Goal: Task Accomplishment & Management: Complete application form

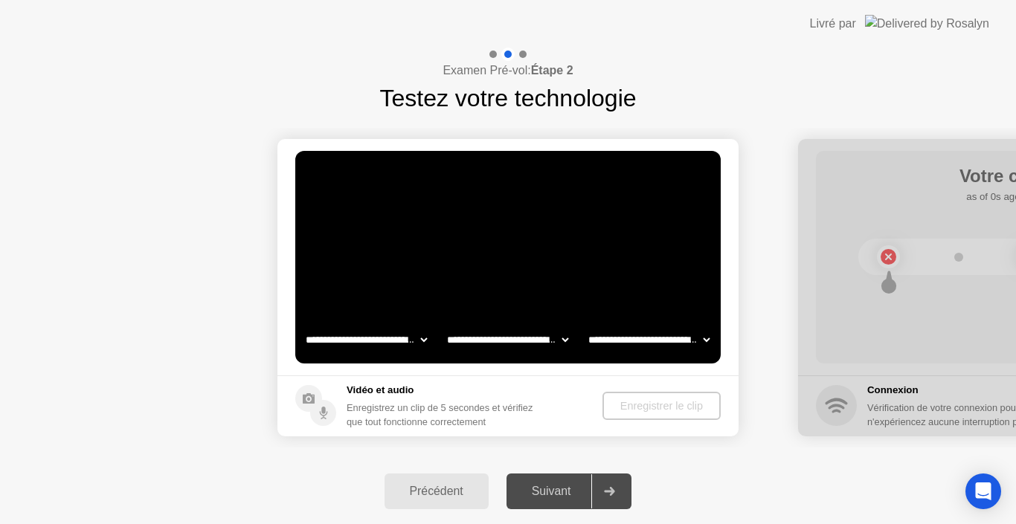
select select "**********"
select select "*******"
click at [676, 408] on div "Enregistrer le clip" at bounding box center [662, 406] width 106 height 12
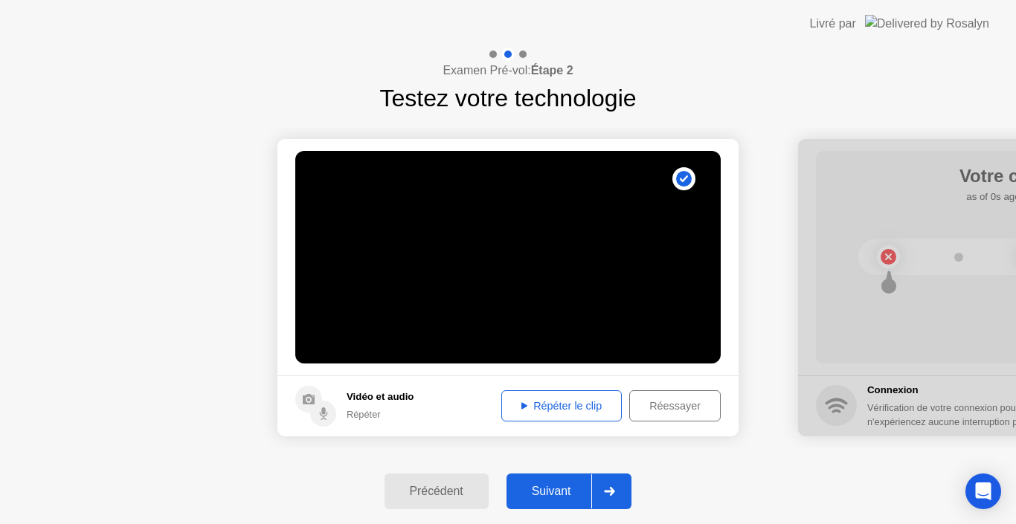
click at [561, 492] on div "Suivant" at bounding box center [551, 491] width 81 height 13
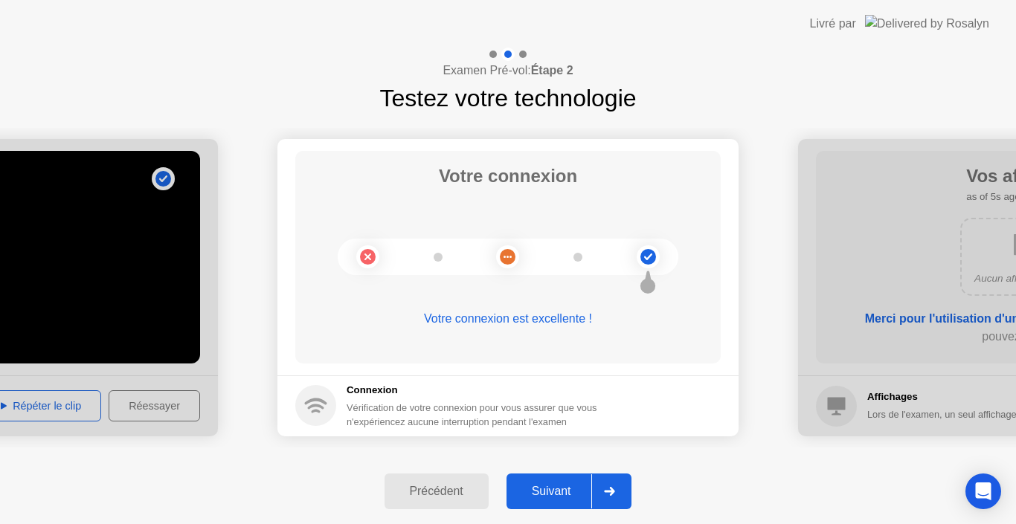
click at [567, 494] on div "Suivant" at bounding box center [551, 491] width 81 height 13
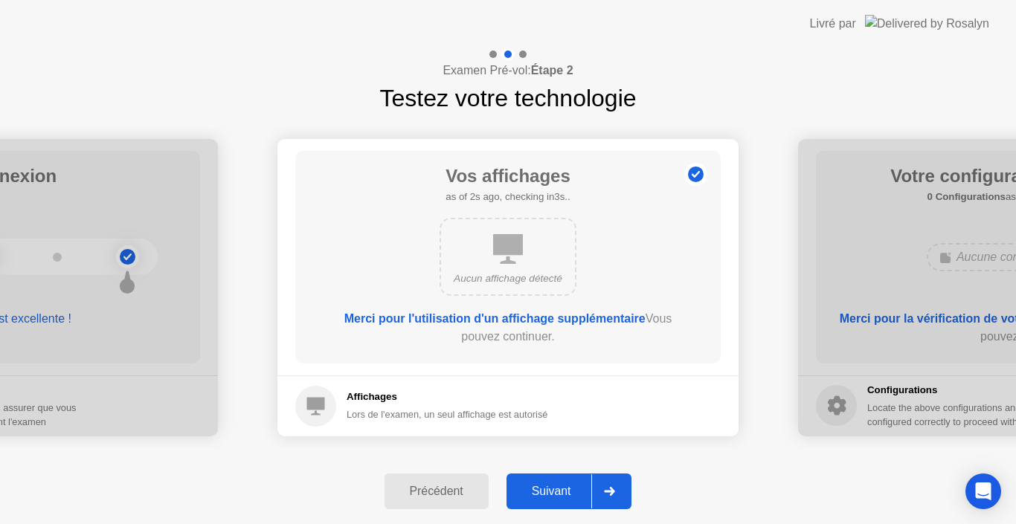
click at [567, 495] on div "Suivant" at bounding box center [551, 491] width 81 height 13
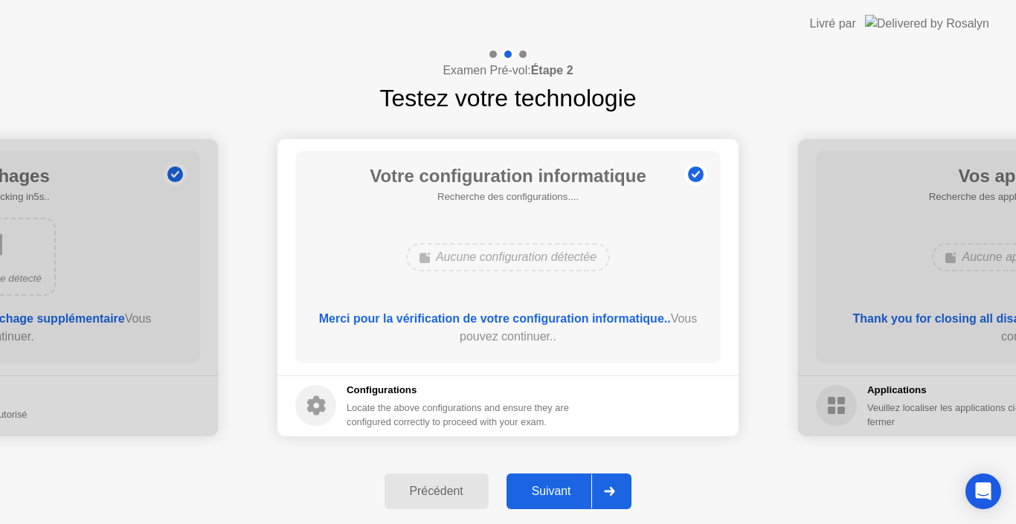
click at [567, 495] on div "Suivant" at bounding box center [551, 491] width 81 height 13
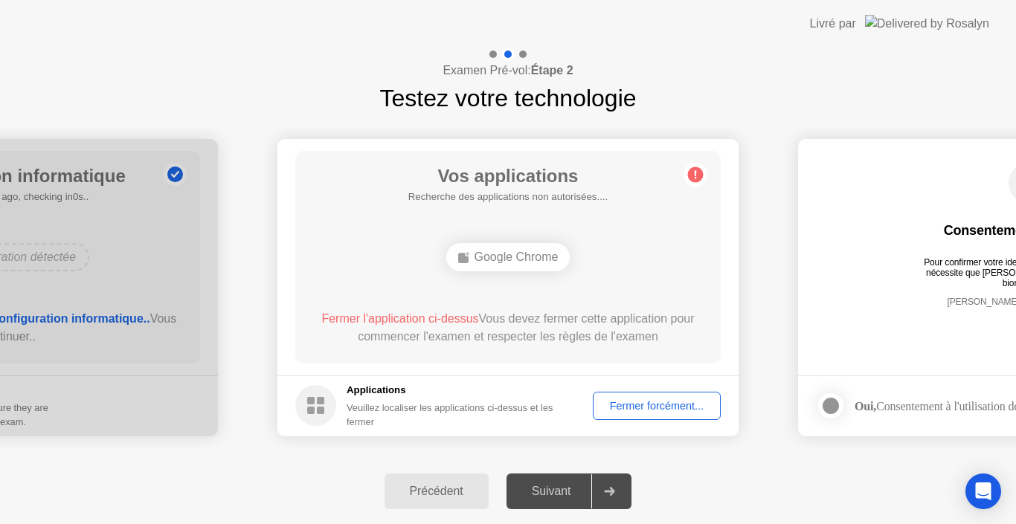
click at [652, 402] on div "Fermer forcément..." at bounding box center [657, 406] width 118 height 12
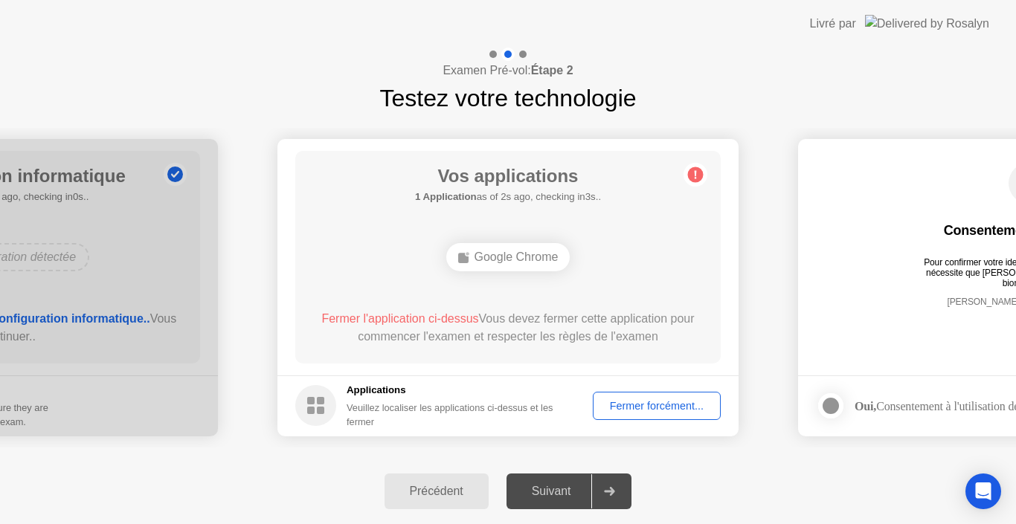
click at [673, 410] on div "Fermer forcément..." at bounding box center [657, 406] width 118 height 12
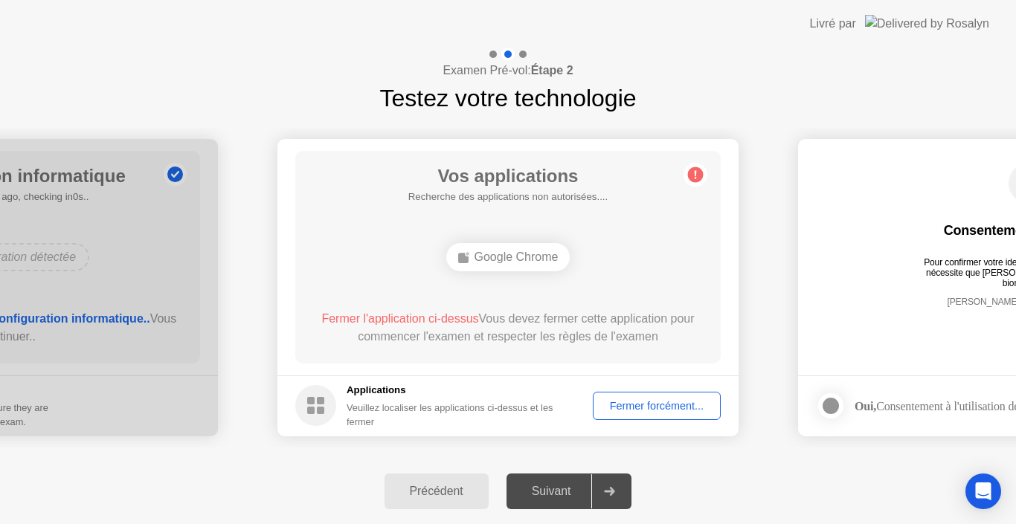
click at [655, 405] on div "Fermer forcément..." at bounding box center [657, 406] width 118 height 12
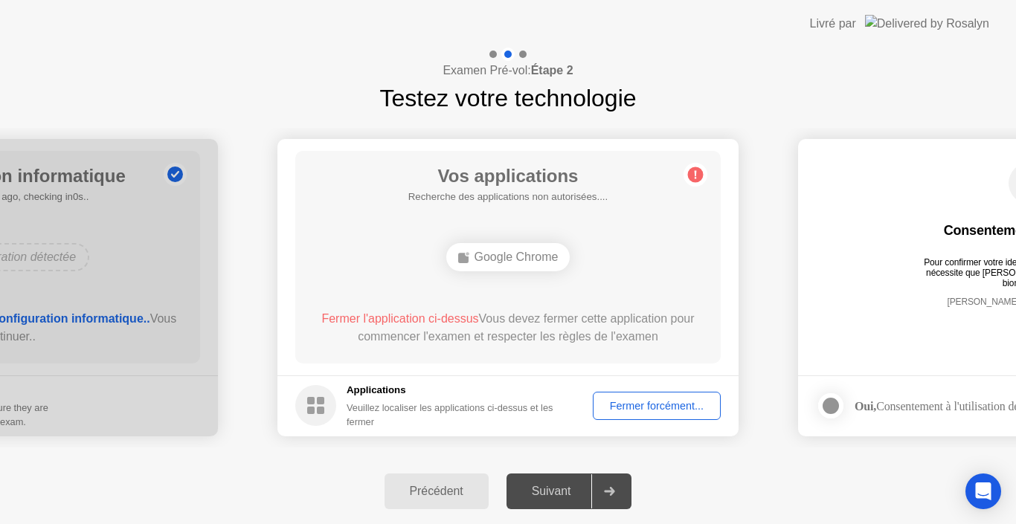
click at [656, 412] on div "Fermer forcément..." at bounding box center [657, 406] width 118 height 12
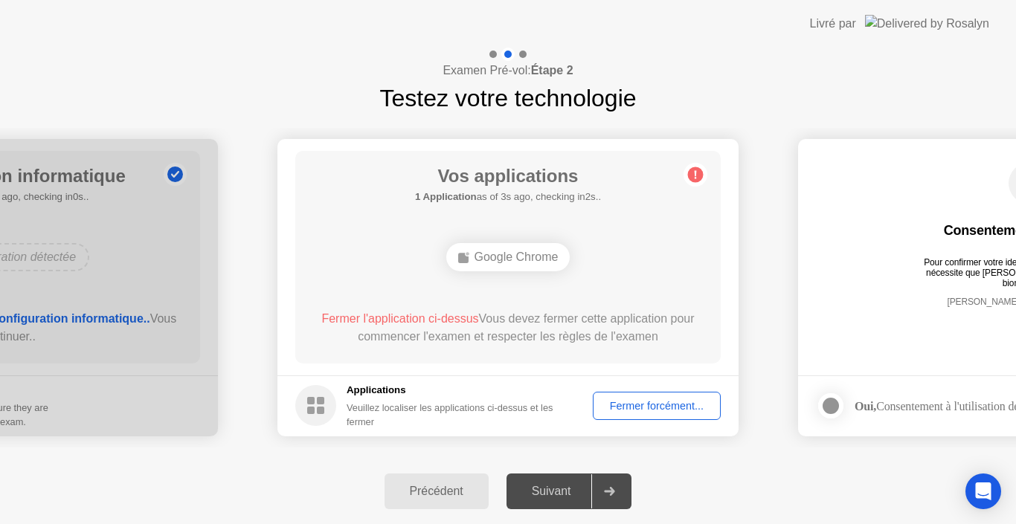
click at [665, 412] on div "Fermer forcément..." at bounding box center [657, 406] width 118 height 12
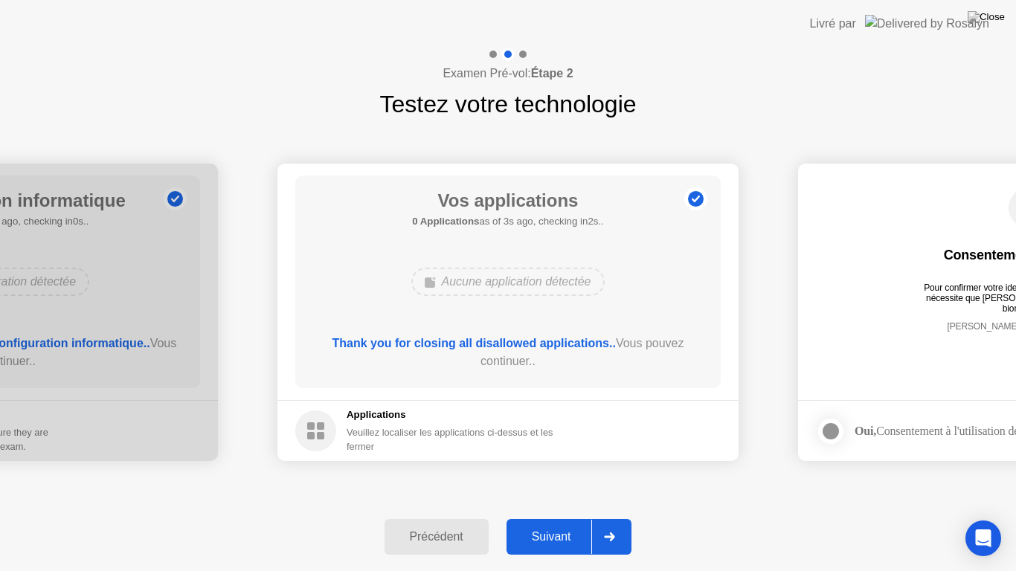
click at [554, 524] on div "Suivant" at bounding box center [551, 536] width 81 height 13
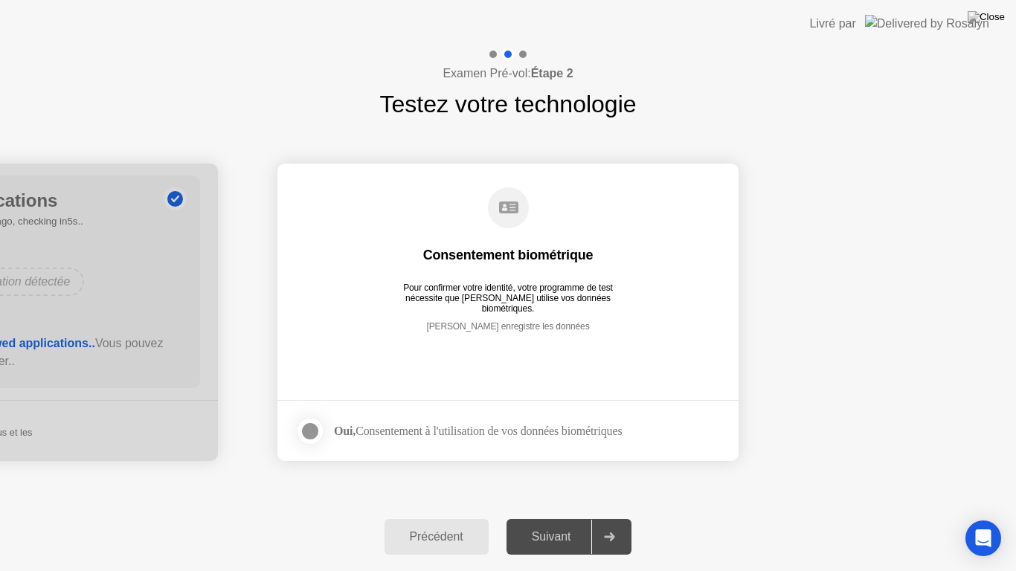
click at [310, 427] on div at bounding box center [310, 432] width 18 height 18
click at [553, 524] on div "Suivant" at bounding box center [551, 536] width 81 height 13
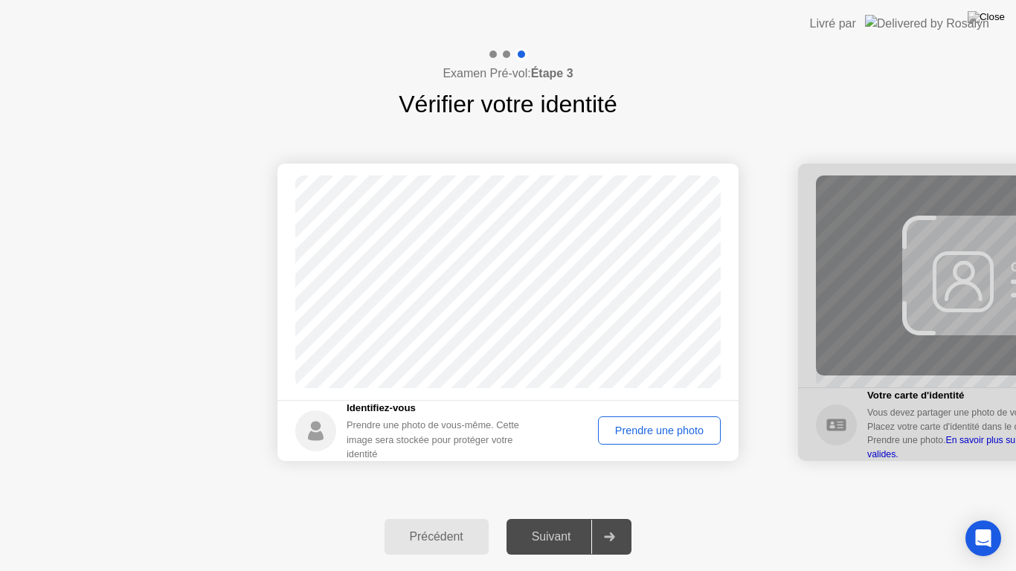
click at [618, 437] on div "Prendre une photo" at bounding box center [659, 431] width 112 height 12
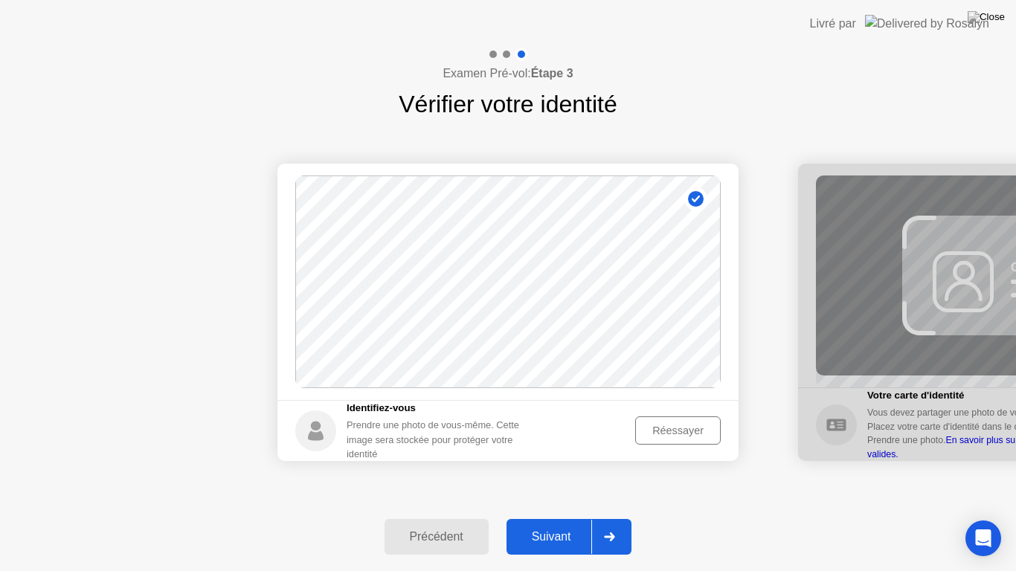
click at [562, 524] on button "Suivant" at bounding box center [570, 537] width 126 height 36
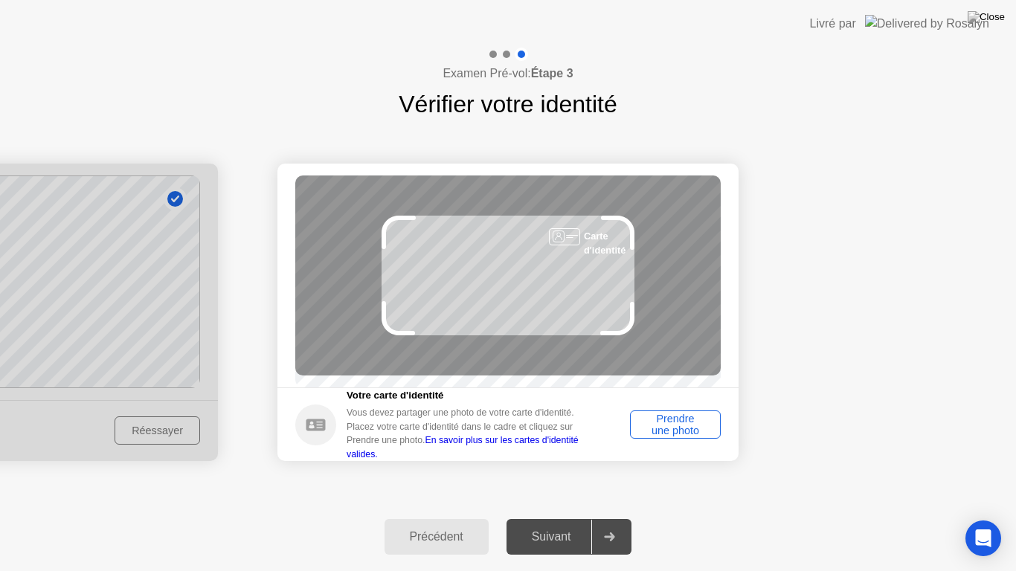
click at [648, 436] on div "Prendre une photo" at bounding box center [675, 425] width 80 height 24
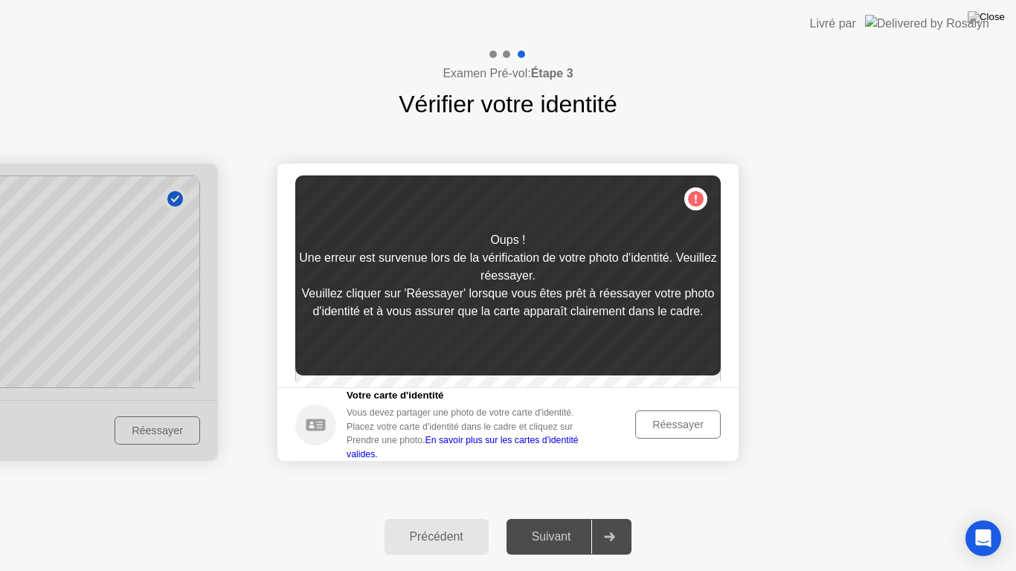
click at [655, 431] on div "Réessayer" at bounding box center [678, 425] width 75 height 12
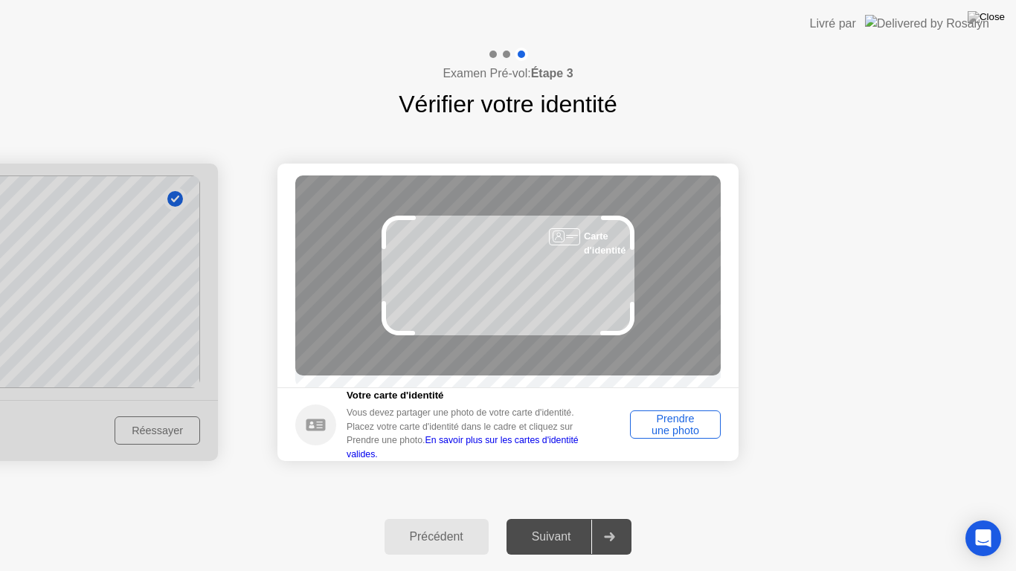
click at [661, 435] on div "Prendre une photo" at bounding box center [675, 425] width 80 height 24
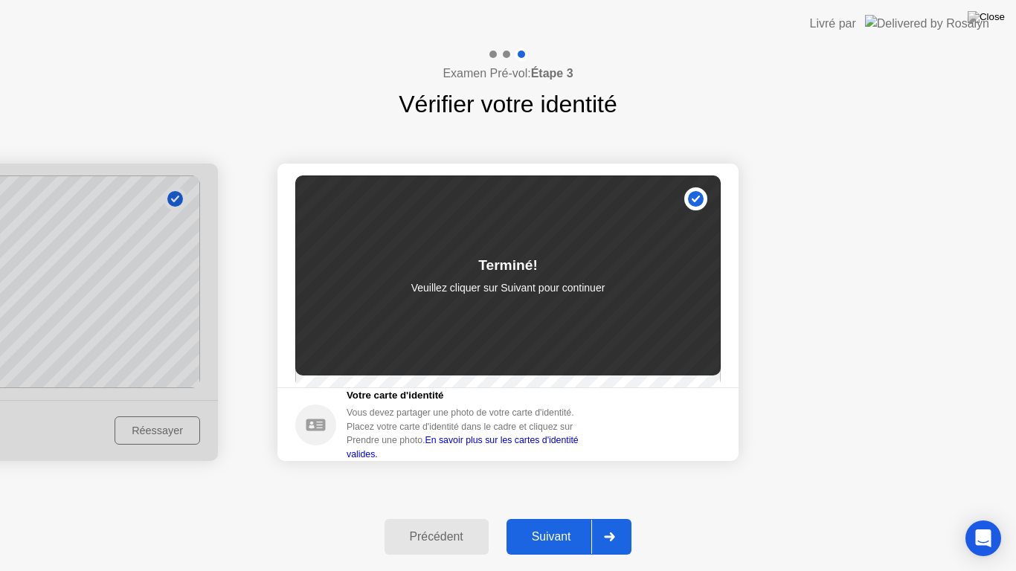
click at [556, 524] on div "Suivant" at bounding box center [551, 536] width 81 height 13
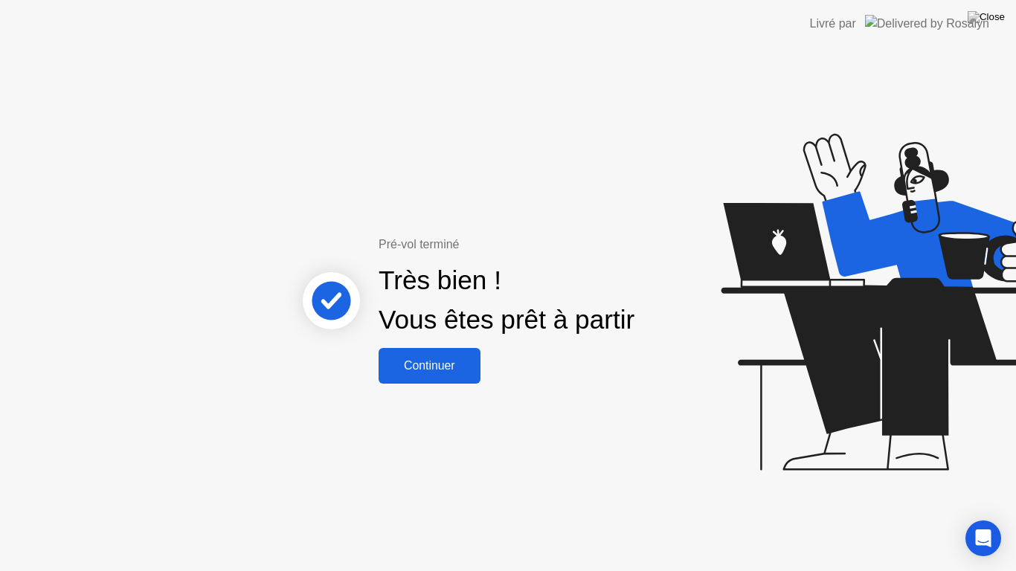
click at [447, 382] on button "Continuer" at bounding box center [430, 366] width 102 height 36
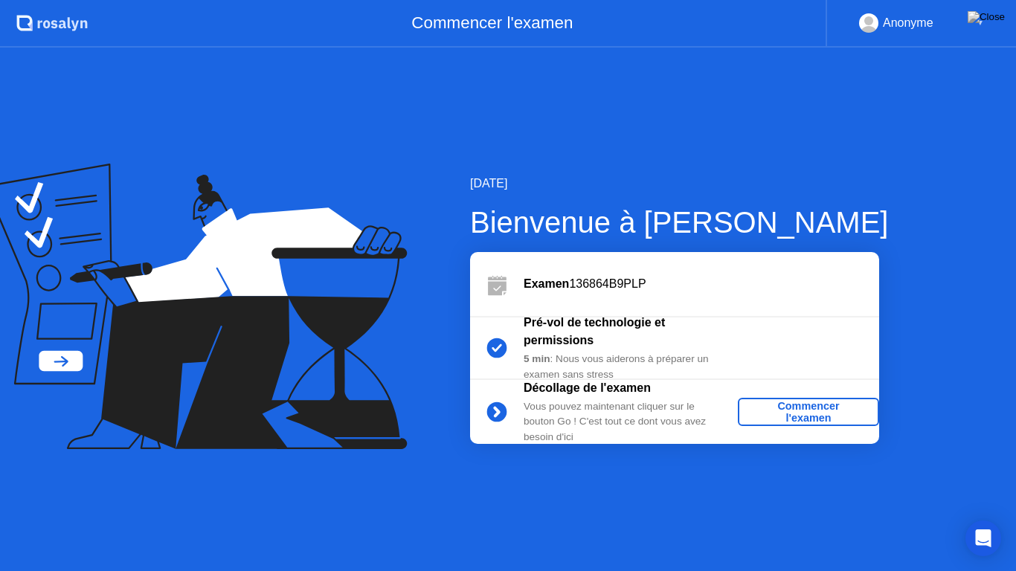
click at [791, 407] on div "Commencer l'examen" at bounding box center [808, 412] width 129 height 24
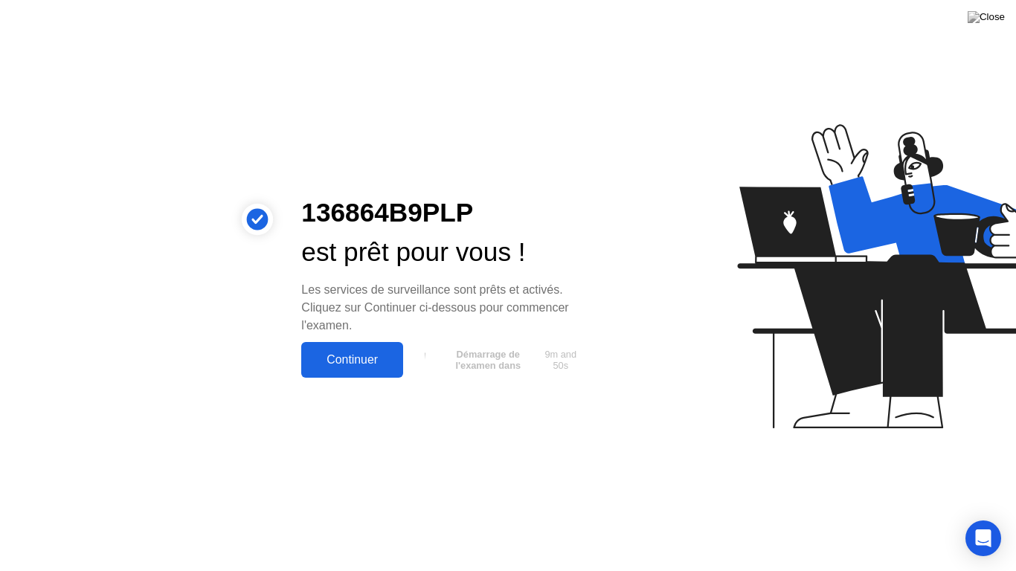
click at [369, 365] on div "Continuer" at bounding box center [352, 359] width 93 height 13
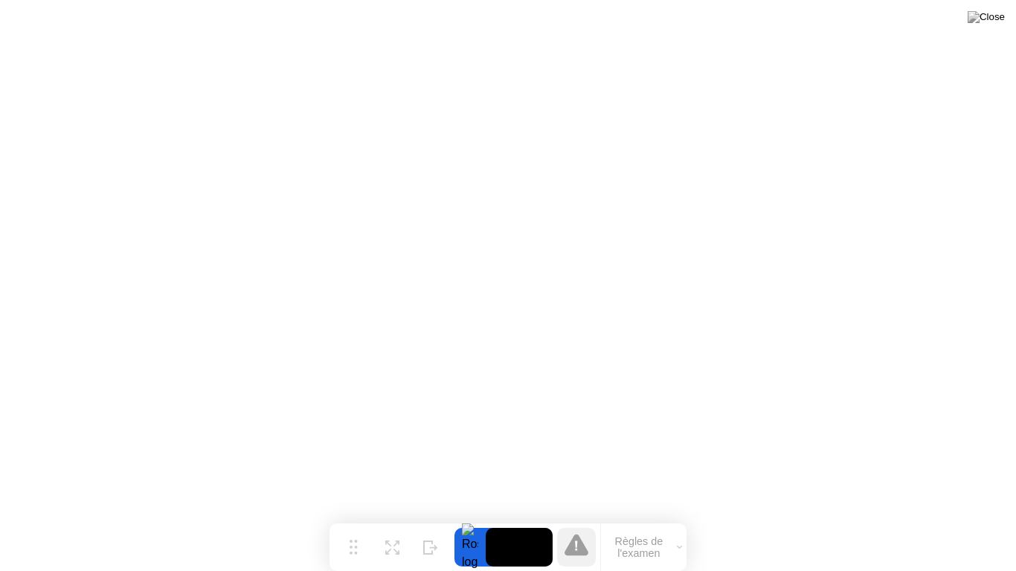
click at [680, 524] on icon at bounding box center [679, 547] width 5 height 4
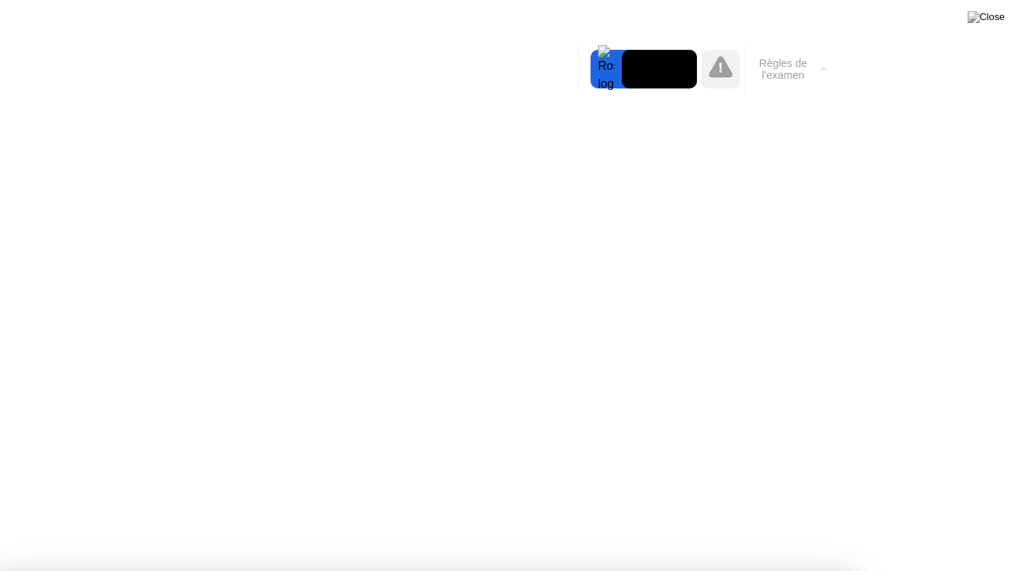
click at [829, 68] on button "Règles de l'examen" at bounding box center [788, 69] width 86 height 25
click at [969, 524] on div at bounding box center [508, 571] width 1016 height 0
